Goal: Task Accomplishment & Management: Manage account settings

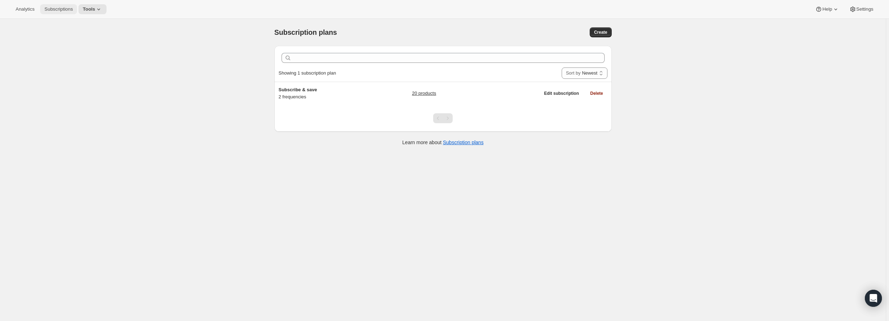
click at [45, 11] on span "Subscriptions" at bounding box center [58, 9] width 28 height 6
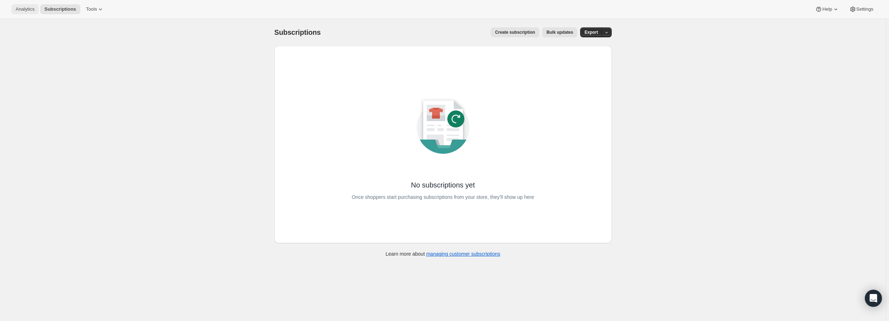
click at [20, 6] on button "Analytics" at bounding box center [24, 9] width 27 height 10
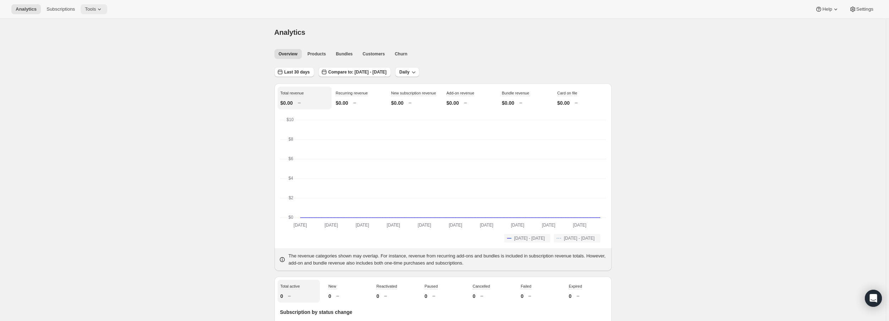
click at [88, 10] on span "Tools" at bounding box center [90, 9] width 11 height 6
click at [93, 23] on span "Subscription Plans" at bounding box center [84, 23] width 38 height 5
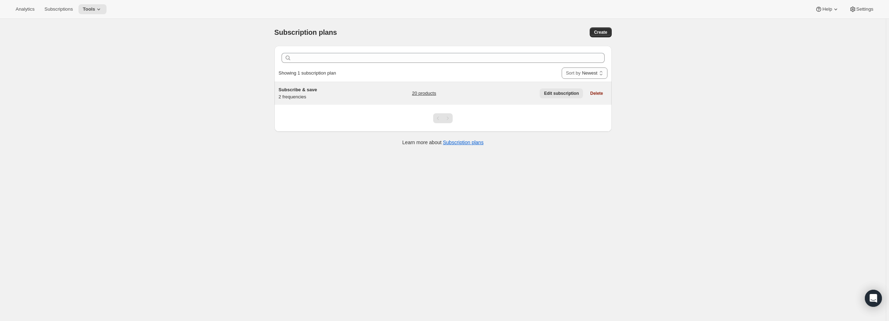
click at [554, 95] on span "Edit subscription" at bounding box center [561, 93] width 35 height 6
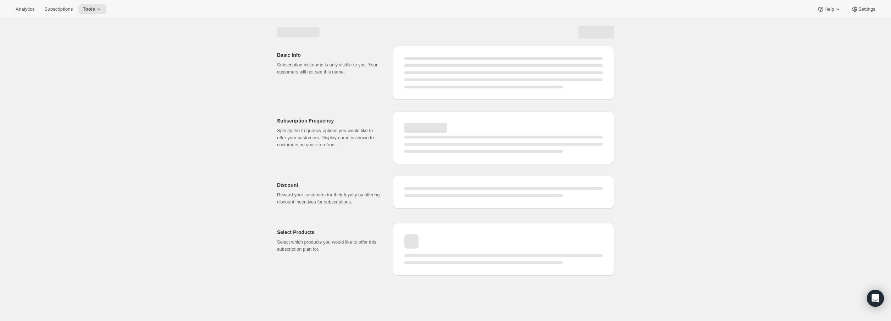
select select "WEEK"
select select "MONTH"
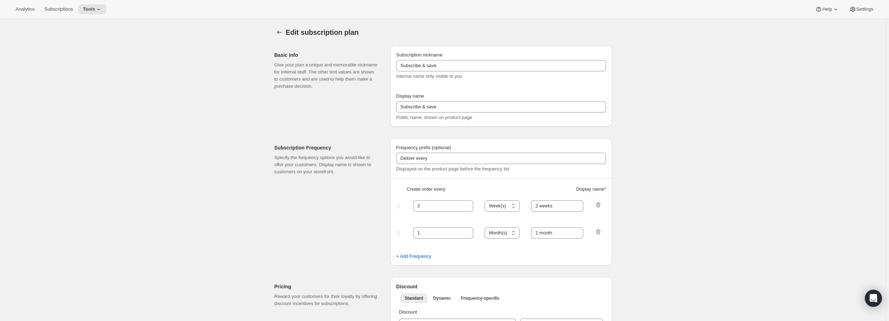
drag, startPoint x: 226, startPoint y: 217, endPoint x: 213, endPoint y: 50, distance: 168.1
